Goal: Transaction & Acquisition: Book appointment/travel/reservation

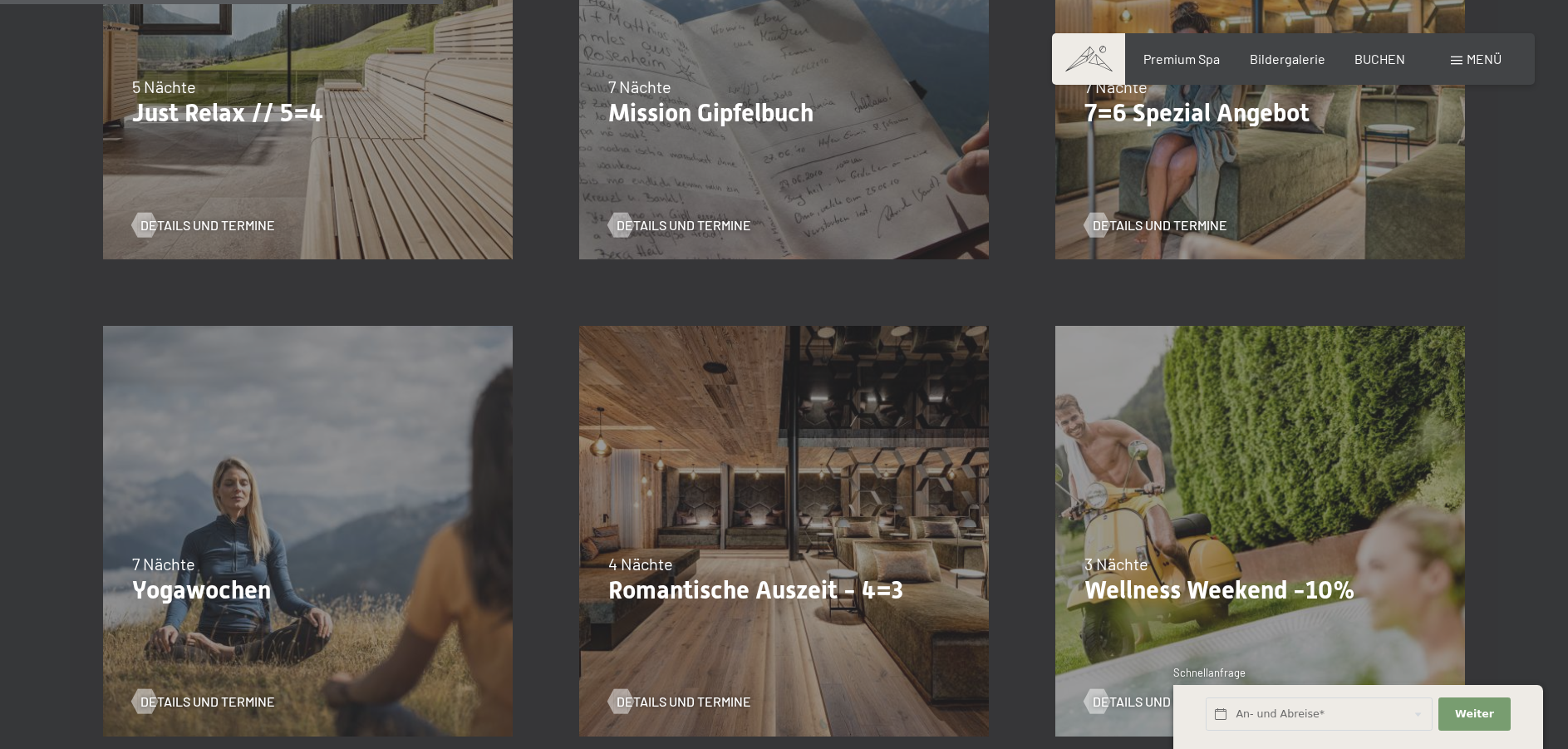
scroll to position [914, 0]
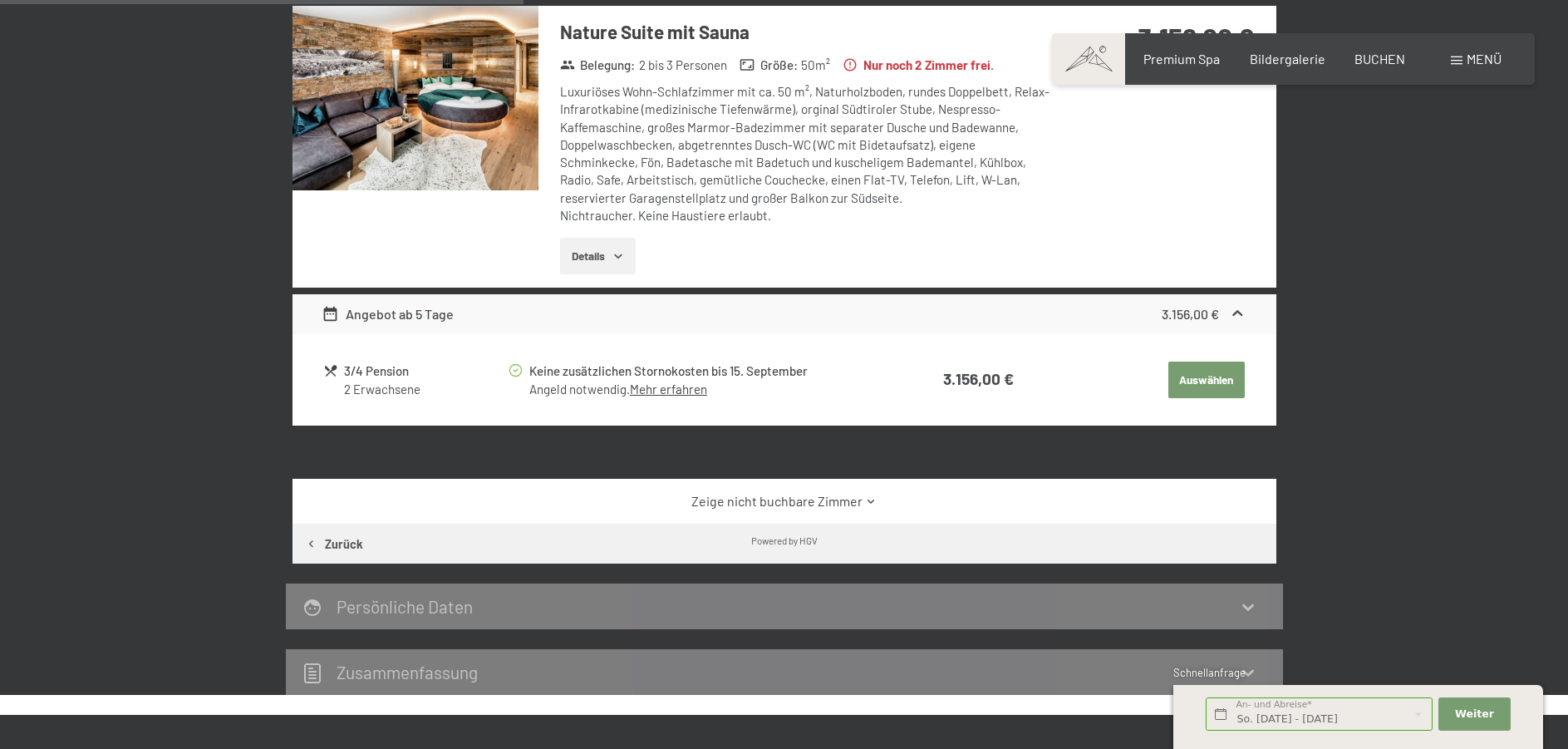
scroll to position [581, 0]
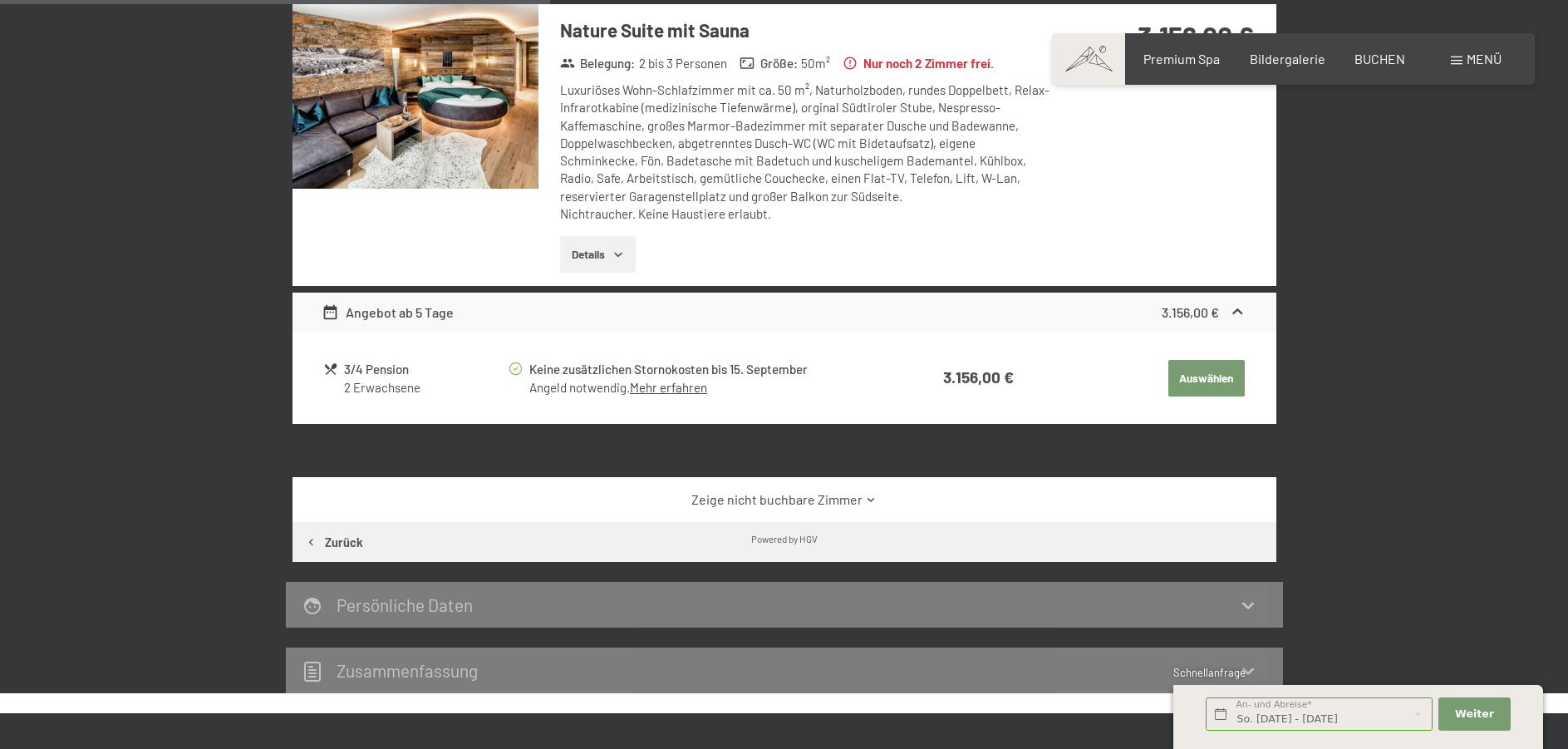
click at [618, 255] on icon "button" at bounding box center [618, 255] width 8 height 4
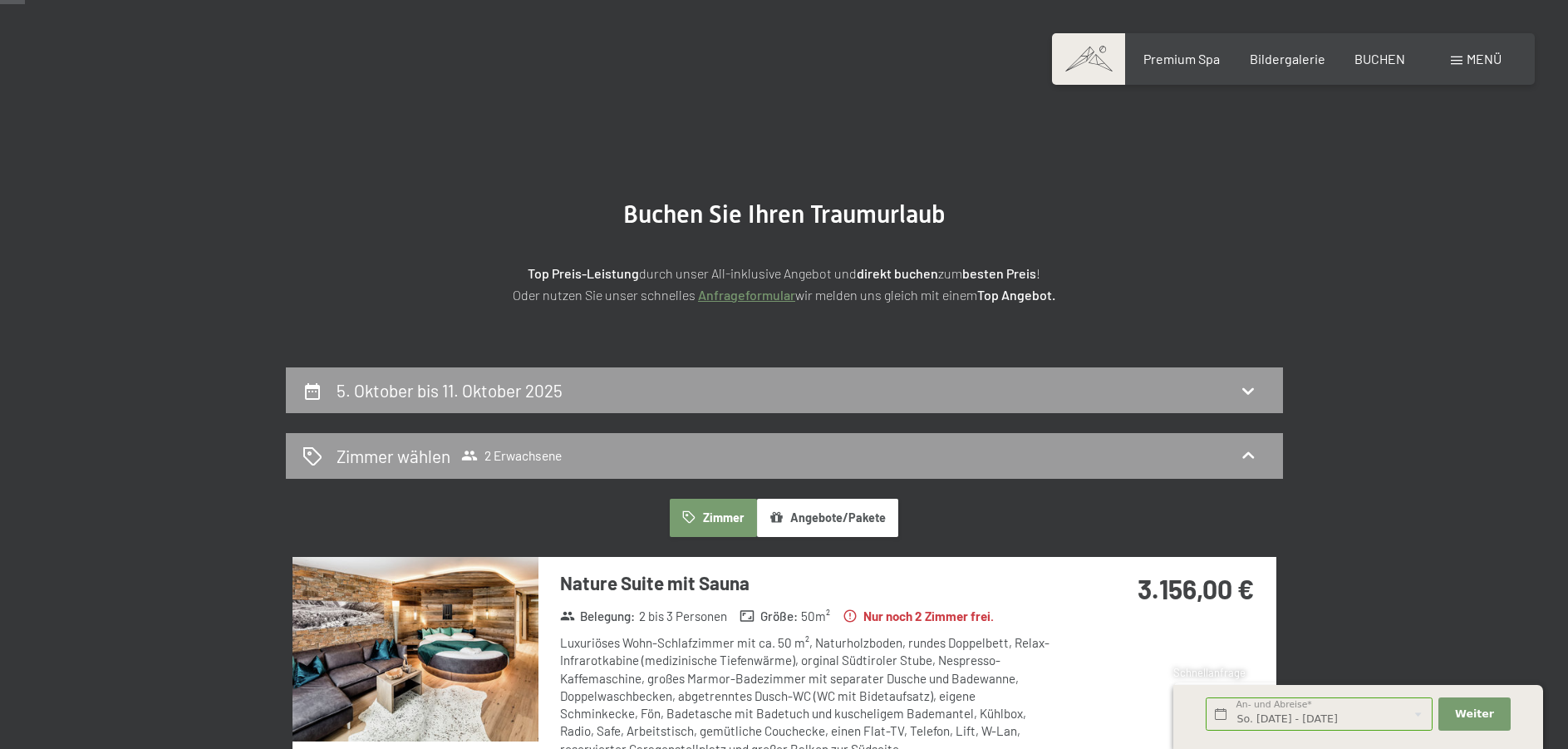
scroll to position [0, 0]
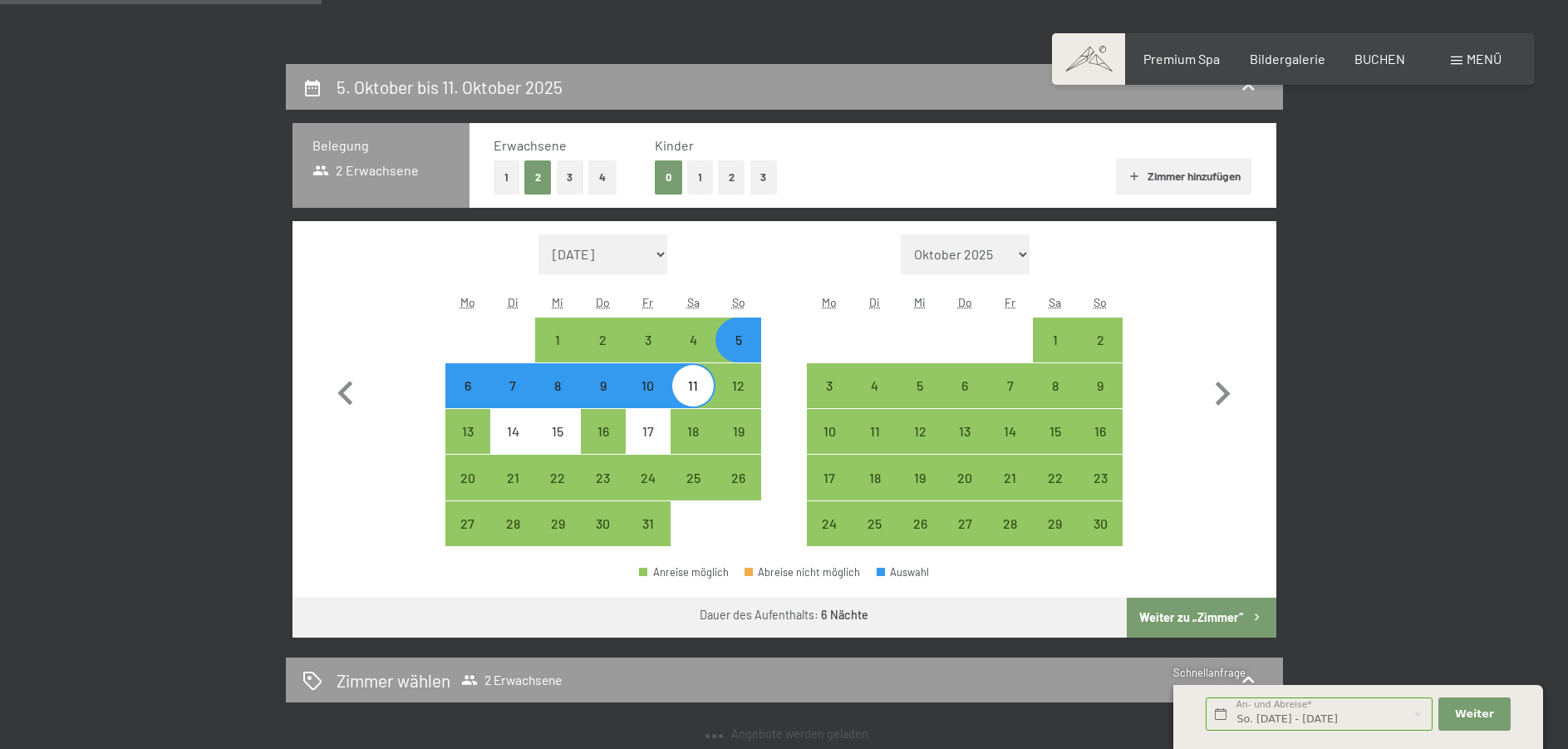
select select "2025-10-01"
select select "2025-11-01"
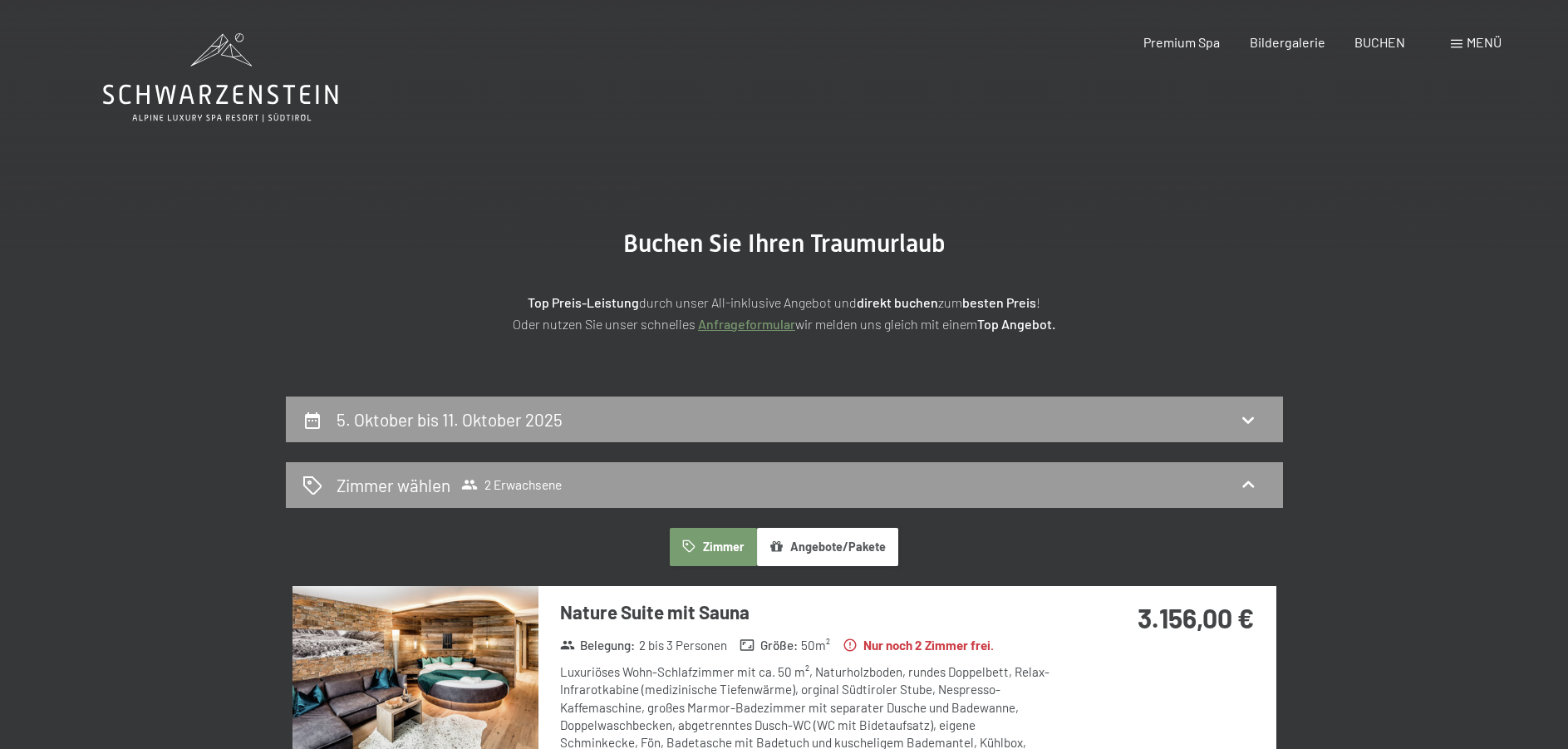
select select "[DATE]"
